Goal: Information Seeking & Learning: Learn about a topic

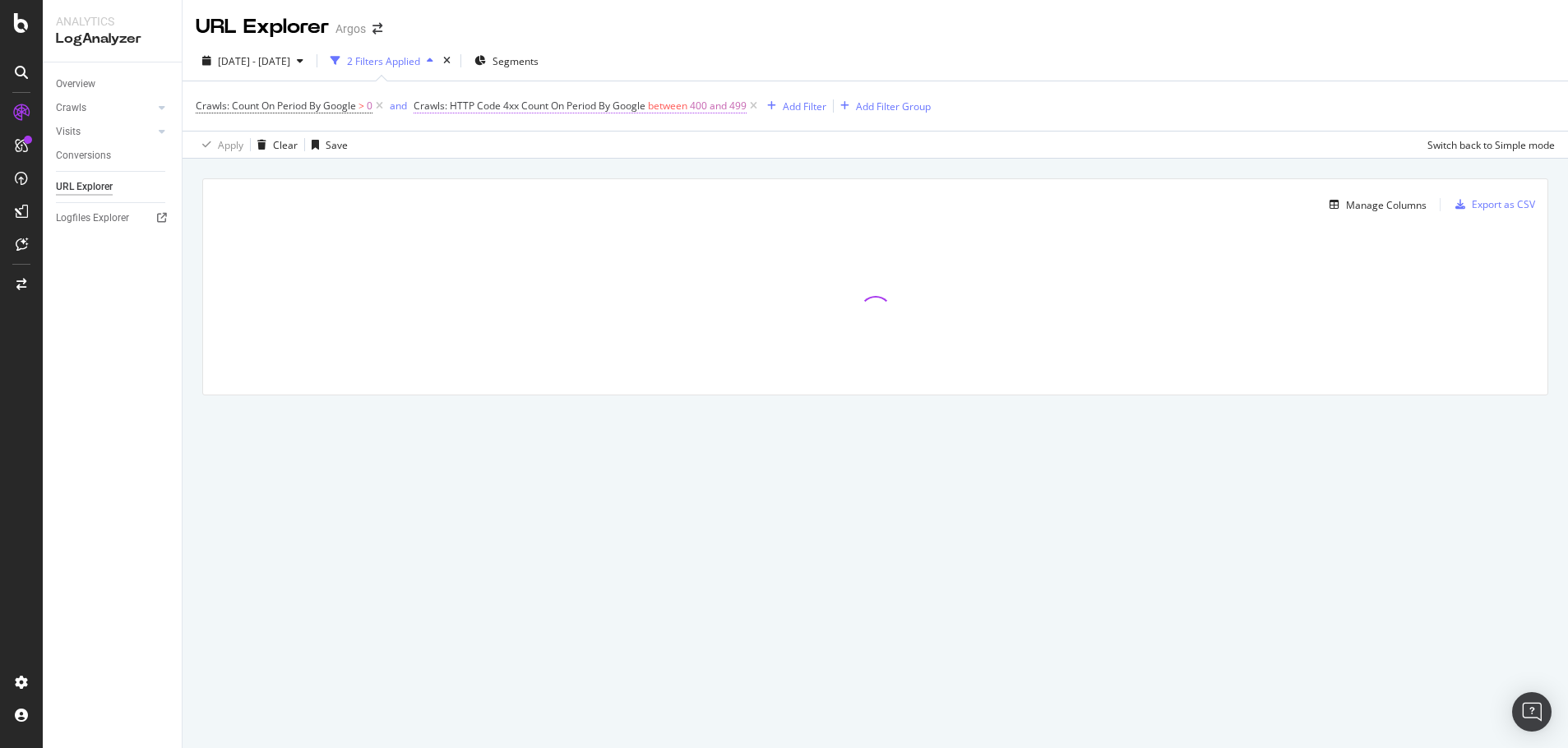
click at [659, 107] on span "between" at bounding box center [668, 105] width 40 height 14
click at [447, 140] on icon at bounding box center [451, 144] width 11 height 9
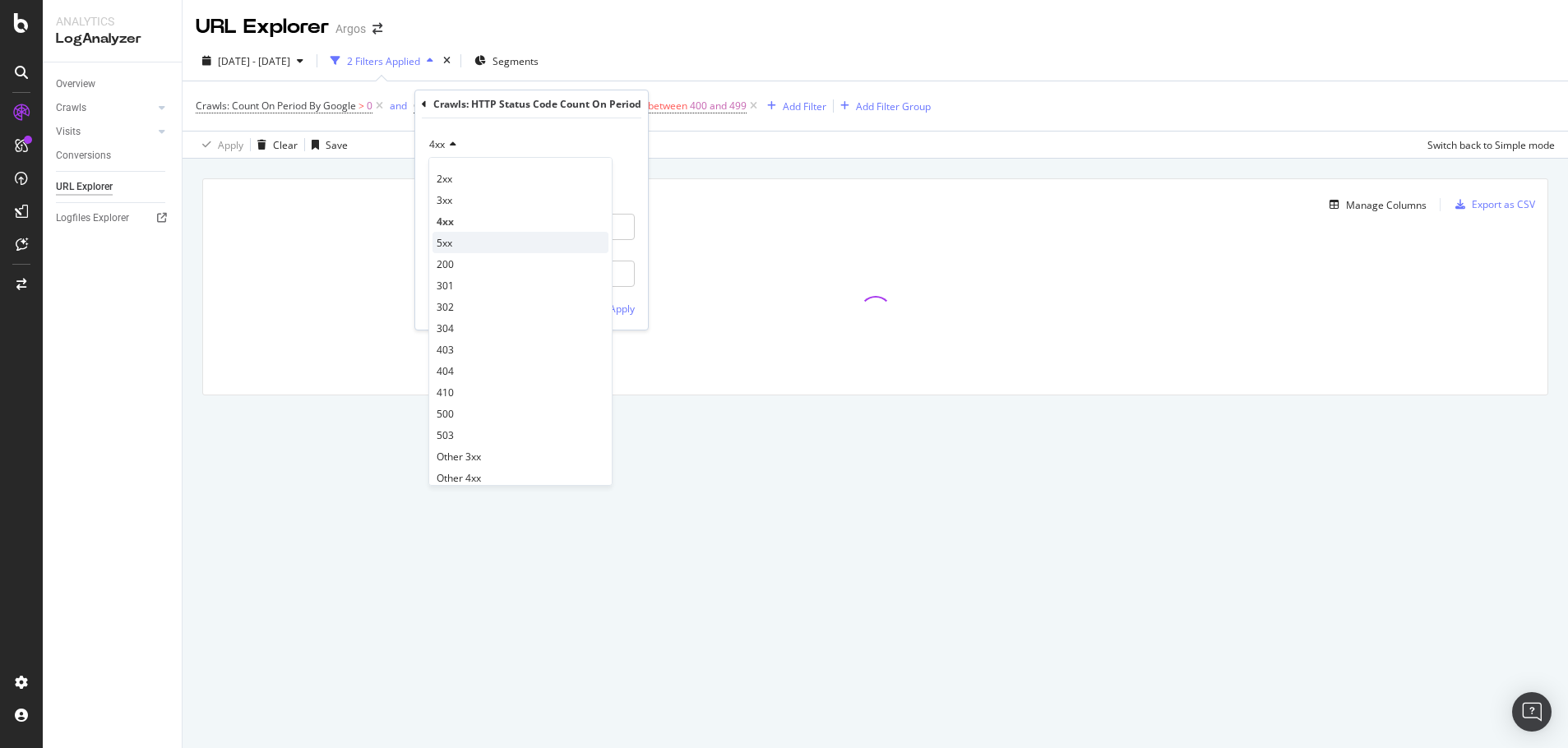
click at [458, 244] on div "5xx" at bounding box center [520, 242] width 176 height 22
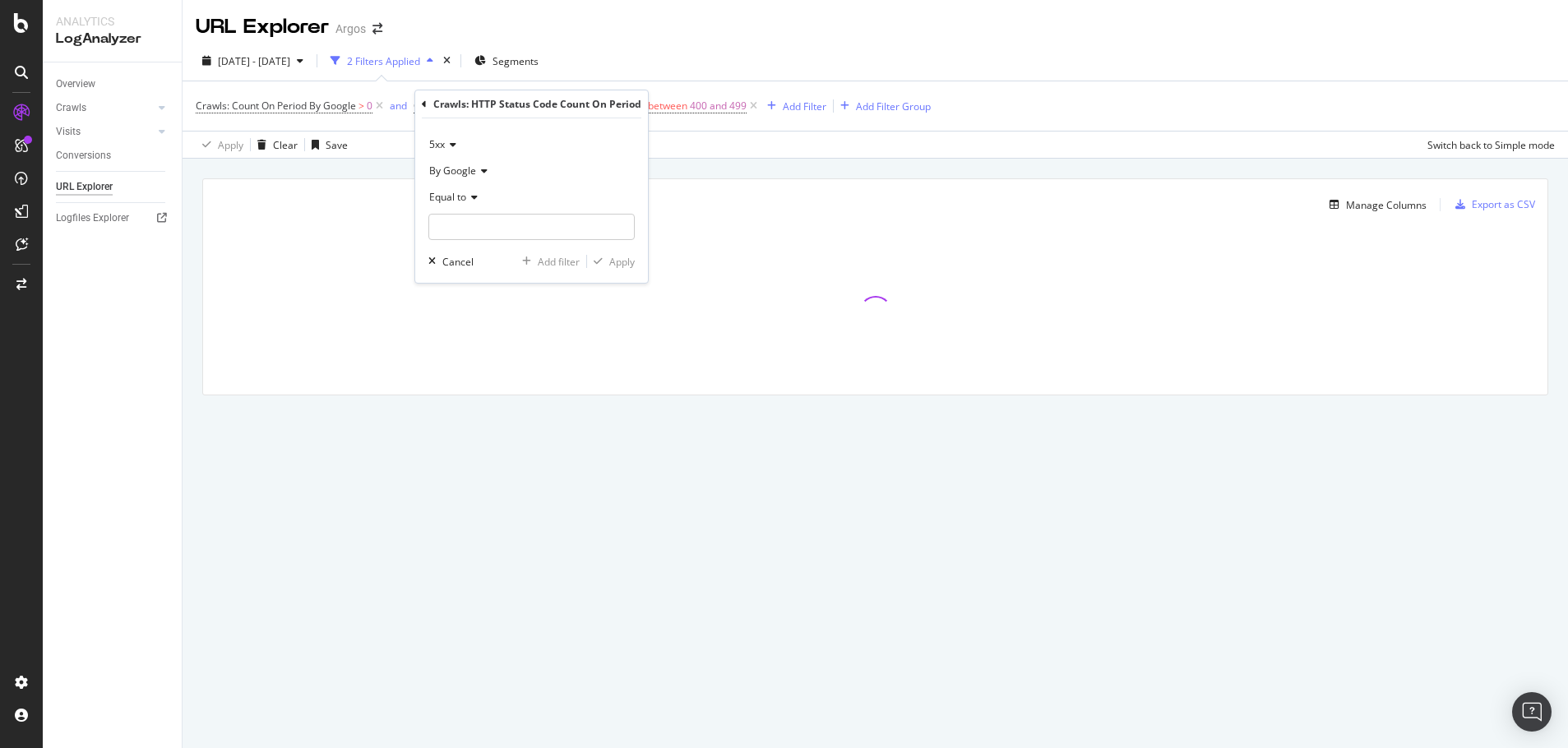
click at [463, 196] on span "Equal to" at bounding box center [447, 196] width 37 height 14
click at [467, 359] on span "Between" at bounding box center [457, 360] width 40 height 14
click at [458, 222] on input "0" at bounding box center [531, 227] width 206 height 27
click at [456, 222] on input "0" at bounding box center [531, 227] width 206 height 27
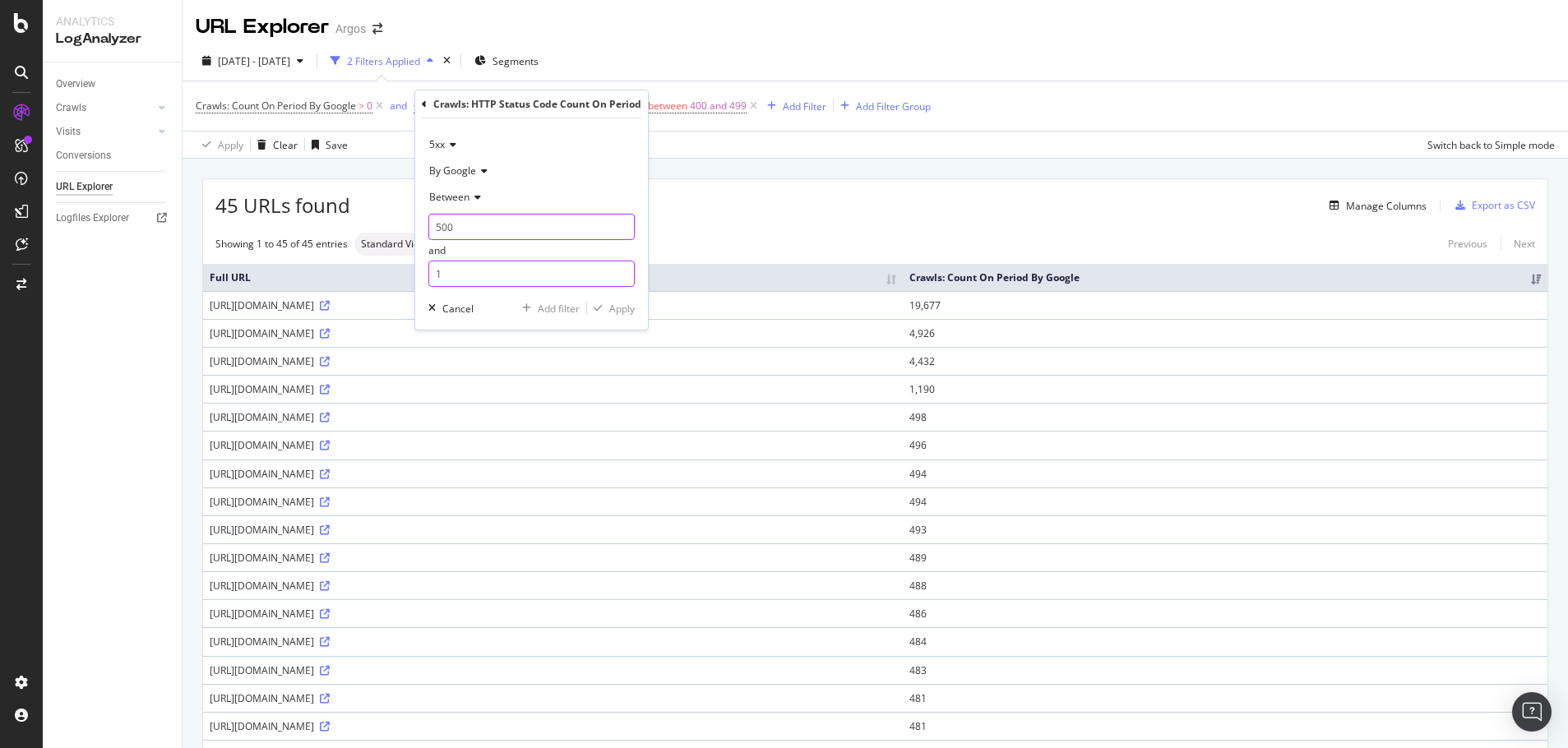
type input "500"
click at [458, 263] on input "1" at bounding box center [531, 274] width 206 height 27
type input "599"
click at [621, 307] on div "Apply" at bounding box center [622, 309] width 26 height 14
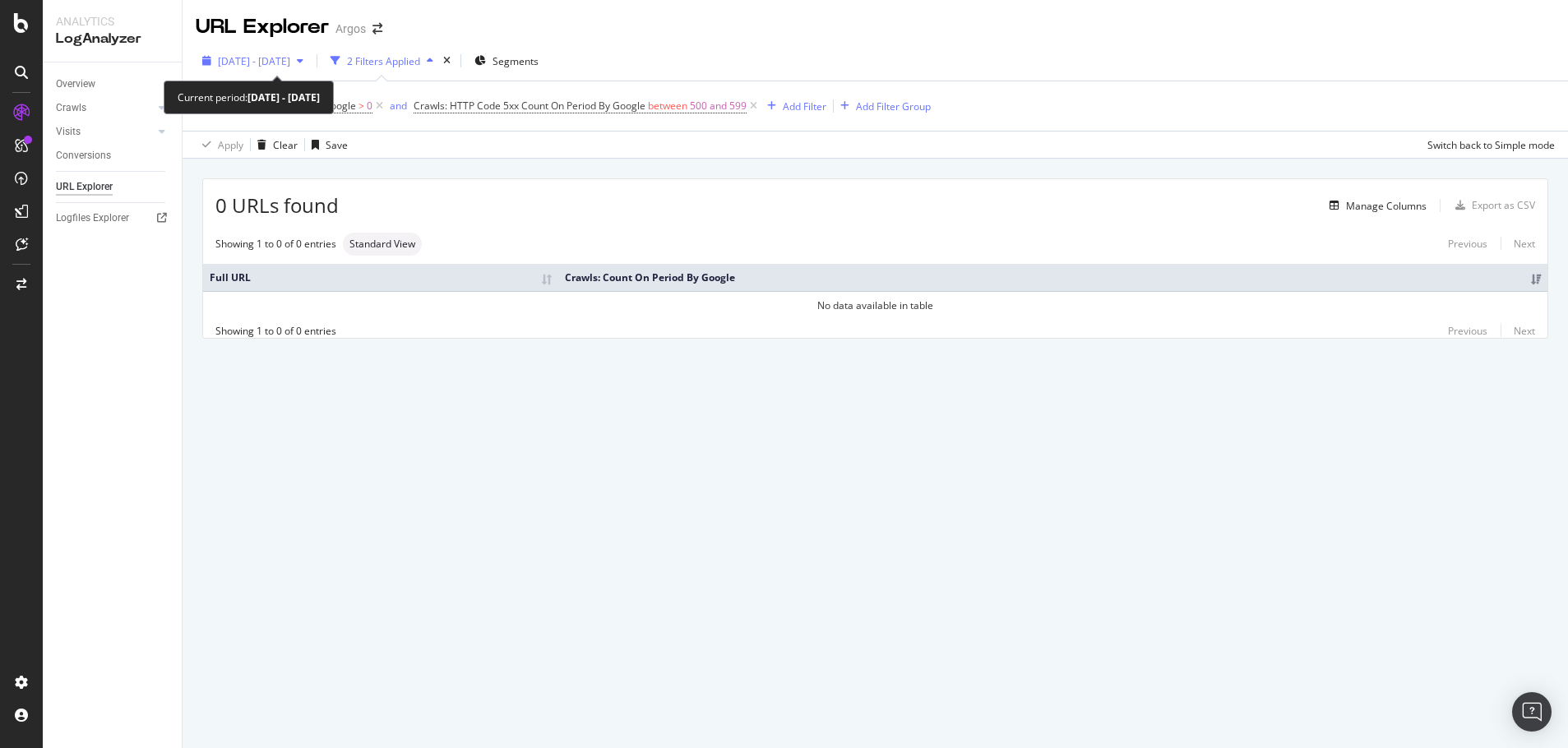
click at [290, 59] on span "2025 Aug. 28th - Sep. 24th" at bounding box center [254, 61] width 72 height 14
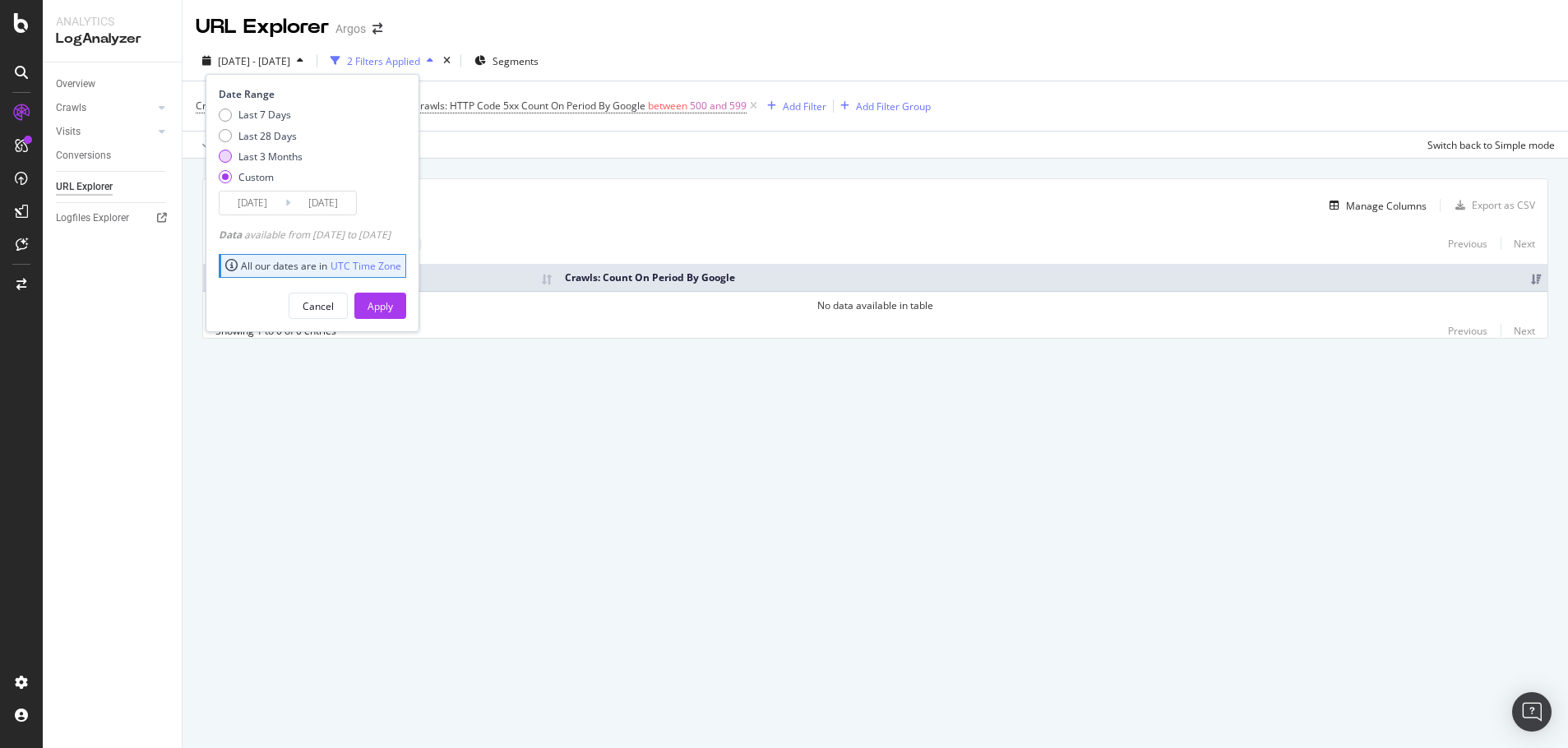
click at [244, 152] on div "Last 3 Months" at bounding box center [271, 157] width 65 height 14
type input "2025/06/26"
type input "2025/09/25"
click at [406, 305] on button "Apply" at bounding box center [380, 306] width 52 height 27
